Goal: Task Accomplishment & Management: Use online tool/utility

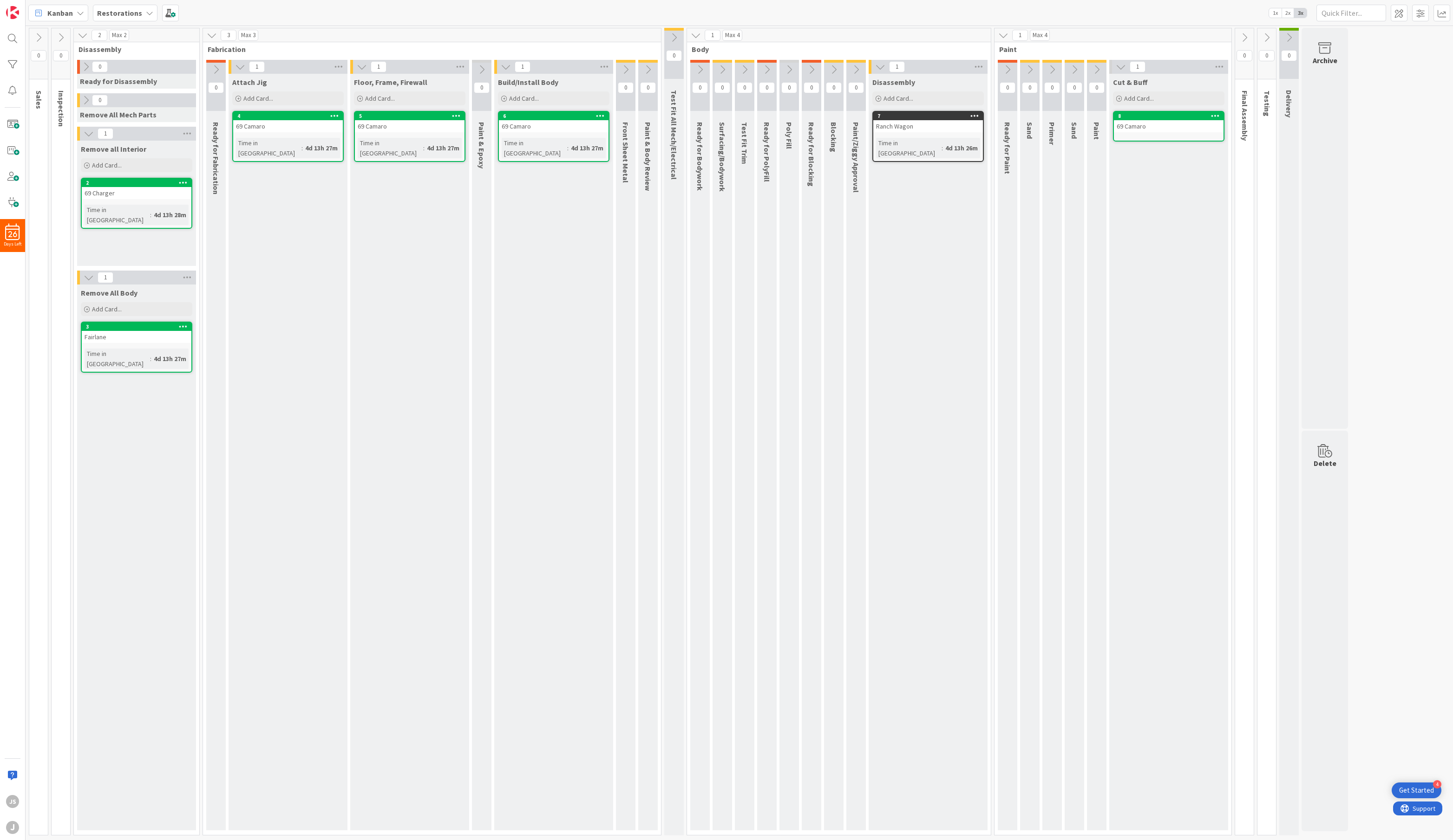
click at [543, 132] on div "69 Camaro" at bounding box center [553, 126] width 109 height 12
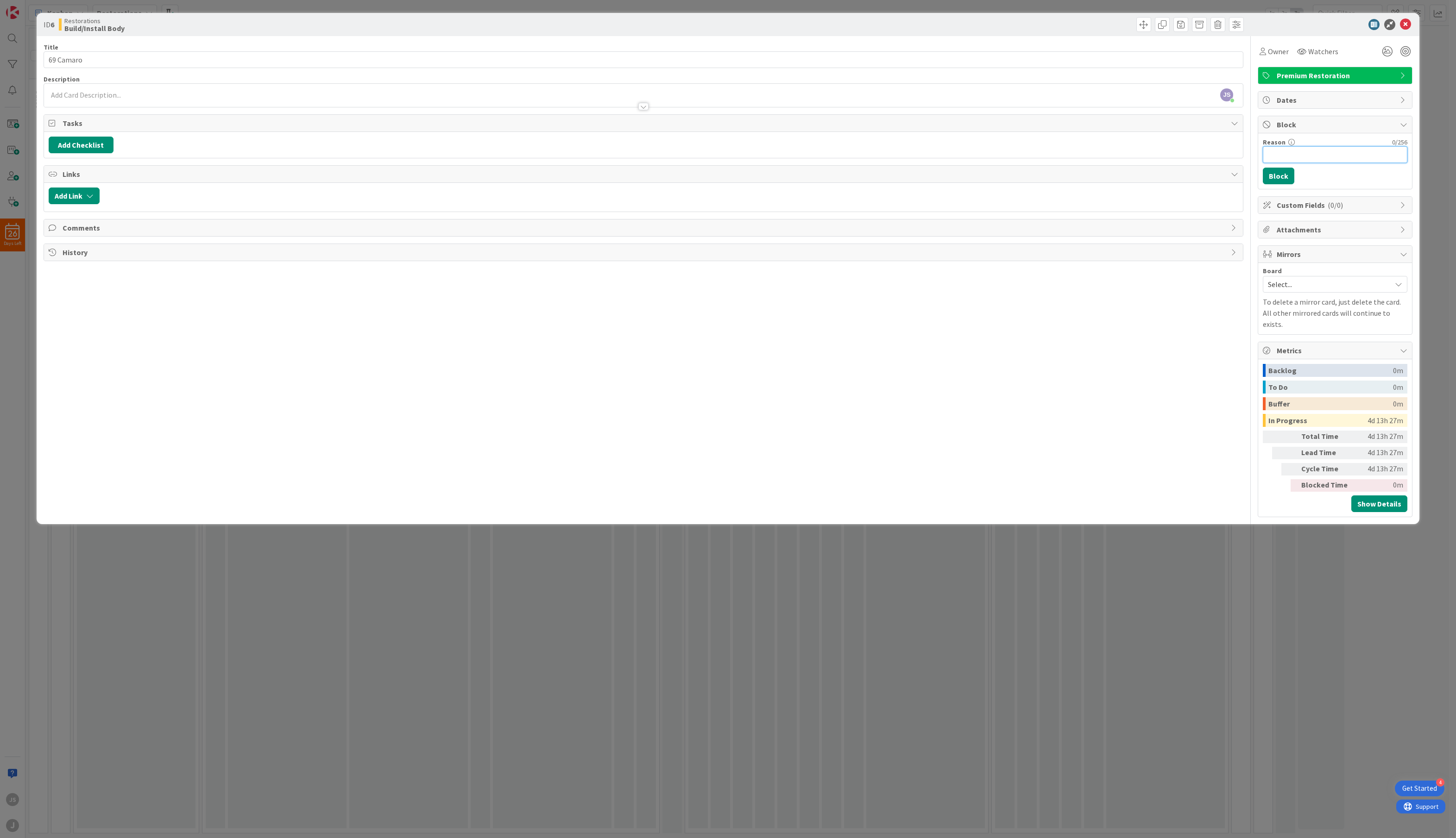
click at [1288, 152] on input "Reason" at bounding box center [1335, 155] width 145 height 17
type input "parts that came in are wrong"
click at [1285, 171] on button "Block" at bounding box center [1279, 176] width 32 height 17
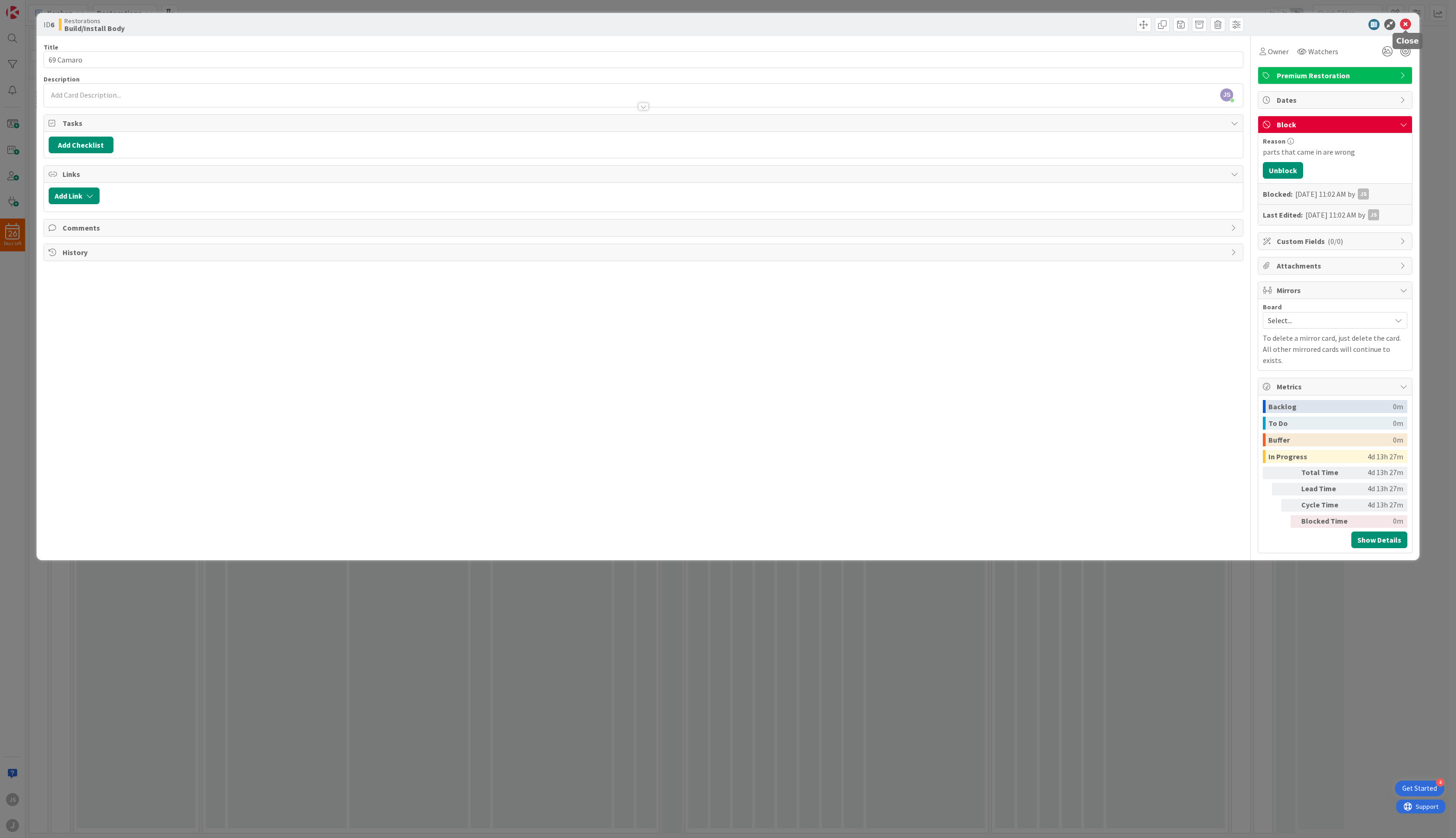
click at [1405, 25] on icon at bounding box center [1406, 25] width 11 height 11
